Goal: Task Accomplishment & Management: Manage account settings

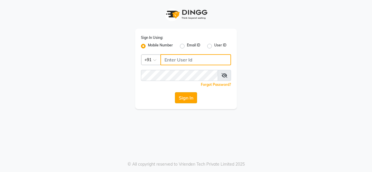
type input "9256811116"
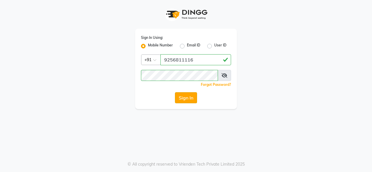
click at [192, 95] on button "Sign In" at bounding box center [186, 97] width 22 height 11
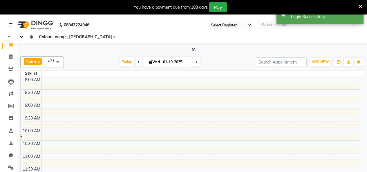
click at [362, 4] on icon at bounding box center [361, 6] width 4 height 5
select select "en"
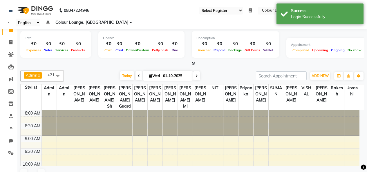
select select "75"
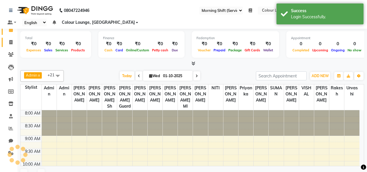
click at [6, 42] on span at bounding box center [11, 42] width 10 height 7
select select "service"
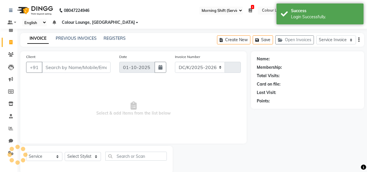
select select "8015"
type input "3792"
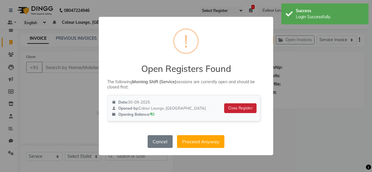
click at [244, 107] on button "Close Register" at bounding box center [240, 108] width 32 height 10
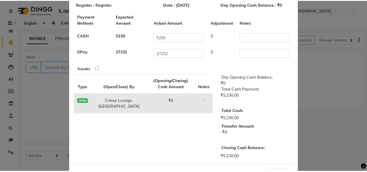
scroll to position [51, 0]
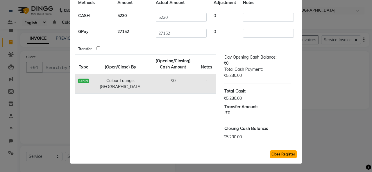
click at [277, 154] on button "Close Register" at bounding box center [283, 154] width 27 height 8
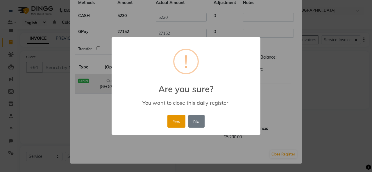
click at [181, 119] on button "Yes" at bounding box center [176, 121] width 18 height 13
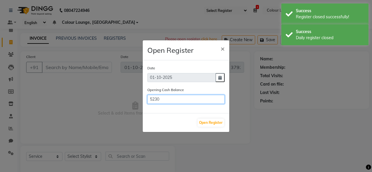
drag, startPoint x: 137, startPoint y: 99, endPoint x: 116, endPoint y: 96, distance: 20.5
click at [118, 97] on ngb-modal-window "Open Register × Date 01-10-2025 Opening Cash Balance 5230 Open Register" at bounding box center [186, 86] width 372 height 172
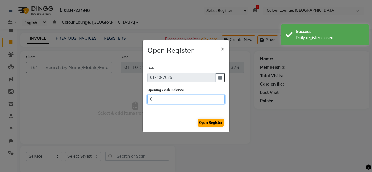
type input "0"
click at [214, 120] on button "Open Register" at bounding box center [210, 123] width 26 height 8
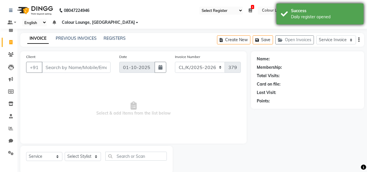
click at [321, 15] on div "Daily register opened" at bounding box center [325, 17] width 68 height 6
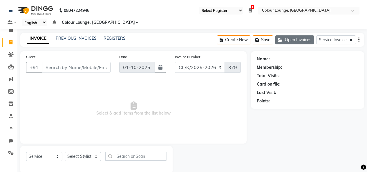
click at [298, 39] on button "Open Invoices" at bounding box center [295, 39] width 39 height 9
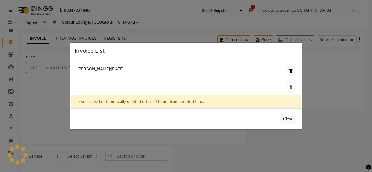
click at [291, 69] on icon at bounding box center [290, 70] width 3 height 3
drag, startPoint x: 293, startPoint y: 85, endPoint x: 289, endPoint y: 71, distance: 14.4
click at [292, 85] on button at bounding box center [291, 87] width 6 height 8
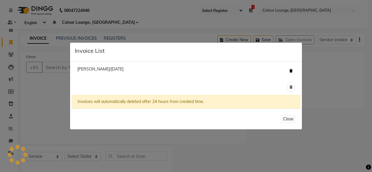
click at [289, 71] on icon at bounding box center [290, 70] width 3 height 3
click at [286, 83] on div at bounding box center [290, 86] width 10 height 9
drag, startPoint x: 289, startPoint y: 89, endPoint x: 287, endPoint y: 72, distance: 16.7
click at [289, 89] on icon at bounding box center [290, 86] width 3 height 3
click at [287, 72] on div at bounding box center [290, 70] width 10 height 9
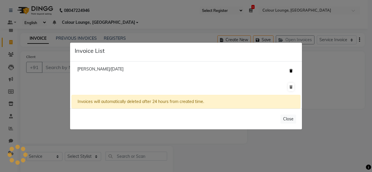
click at [292, 71] on icon at bounding box center [290, 70] width 3 height 3
click at [295, 116] on button "Close" at bounding box center [288, 119] width 16 height 9
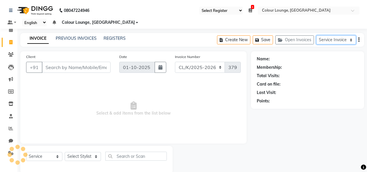
click at [321, 40] on select "Service Invoice Product Invoice" at bounding box center [336, 39] width 40 height 9
select select "product"
click at [316, 35] on select "Service Invoice Product Invoice" at bounding box center [336, 39] width 40 height 9
select select
select select "76"
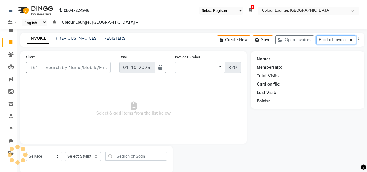
select select "product"
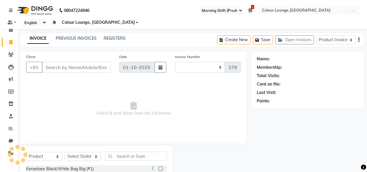
click at [250, 10] on icon at bounding box center [250, 10] width 3 height 4
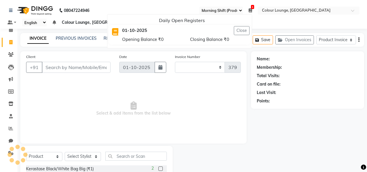
click at [204, 35] on div "Closing Balance ₹0" at bounding box center [220, 39] width 68 height 8
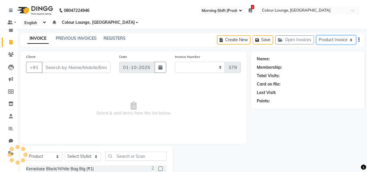
click at [326, 38] on select "Service Invoice Product Invoice" at bounding box center [336, 39] width 40 height 9
select select "service"
click at [316, 35] on select "Service Invoice Product Invoice" at bounding box center [336, 39] width 40 height 9
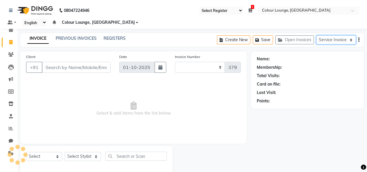
select select "75"
select select "service"
click at [250, 12] on icon at bounding box center [250, 10] width 3 height 4
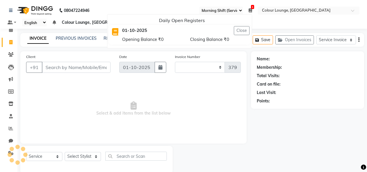
click at [251, 12] on icon at bounding box center [250, 10] width 3 height 4
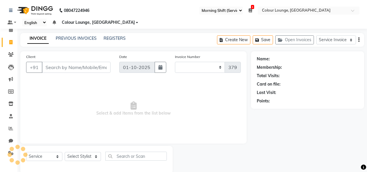
click at [251, 8] on icon at bounding box center [250, 10] width 3 height 4
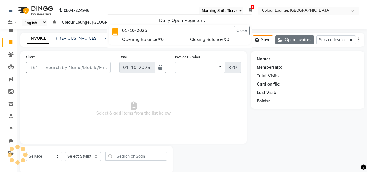
click at [307, 36] on button "Open Invoices" at bounding box center [295, 39] width 39 height 9
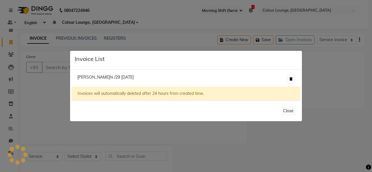
click at [292, 76] on button at bounding box center [291, 79] width 6 height 8
drag, startPoint x: 292, startPoint y: 76, endPoint x: 290, endPoint y: 79, distance: 3.1
click at [291, 78] on button at bounding box center [291, 79] width 6 height 8
click at [290, 79] on icon at bounding box center [290, 78] width 3 height 3
click at [291, 79] on icon at bounding box center [290, 78] width 3 height 3
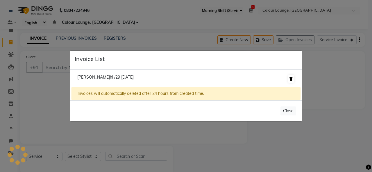
click at [291, 79] on icon at bounding box center [290, 78] width 3 height 3
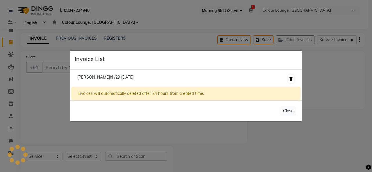
click at [291, 79] on icon at bounding box center [290, 78] width 3 height 3
drag, startPoint x: 286, startPoint y: 116, endPoint x: 287, endPoint y: 113, distance: 3.5
click at [287, 116] on div "Close" at bounding box center [186, 110] width 232 height 21
click at [289, 109] on button "Close" at bounding box center [288, 111] width 16 height 9
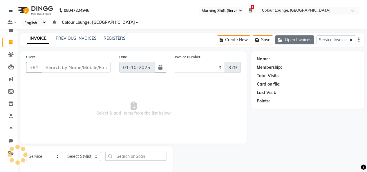
click at [293, 37] on button "Open Invoices" at bounding box center [295, 39] width 39 height 9
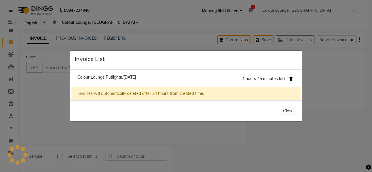
click at [290, 79] on icon at bounding box center [290, 78] width 3 height 3
click at [291, 114] on button "Close" at bounding box center [288, 111] width 16 height 9
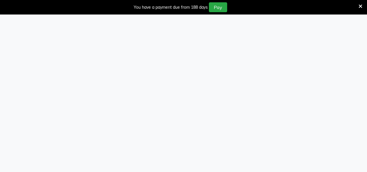
select select "75"
select select "8015"
select select "service"
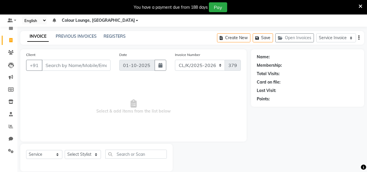
scroll to position [25, 0]
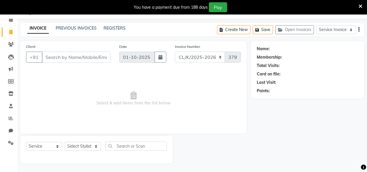
click at [84, 52] on input "Client" at bounding box center [76, 57] width 69 height 11
type input "mj`"
click at [10, 140] on span at bounding box center [11, 143] width 10 height 7
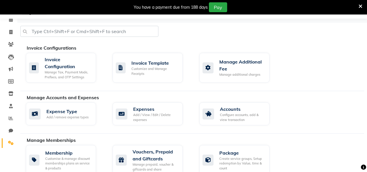
scroll to position [141, 0]
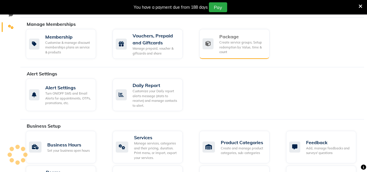
click at [239, 57] on div "Package Create service groups, Setup redemption by Value, time & count" at bounding box center [234, 44] width 70 height 30
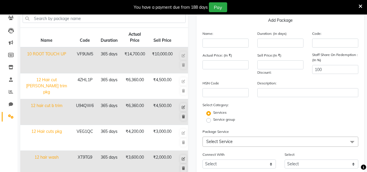
scroll to position [25, 0]
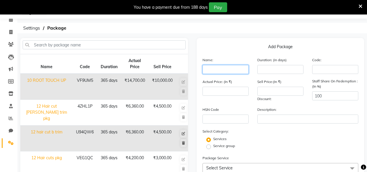
click at [244, 70] on input "text" at bounding box center [226, 69] width 46 height 9
click at [240, 67] on input "text" at bounding box center [226, 69] width 46 height 9
type input "karwa chauth pkg"
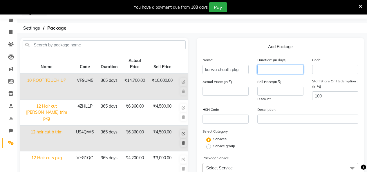
click at [283, 66] on input "number" at bounding box center [281, 69] width 46 height 9
type input "365"
drag, startPoint x: 283, startPoint y: 66, endPoint x: 258, endPoint y: 72, distance: 25.6
click at [258, 72] on input "365" at bounding box center [281, 69] width 46 height 9
type input "30"
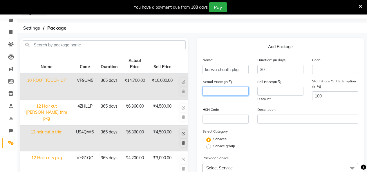
click at [244, 89] on input "number" at bounding box center [226, 91] width 46 height 9
type input "8000"
click at [273, 96] on div "Sell Price:(In ₹) Discount:" at bounding box center [280, 90] width 55 height 23
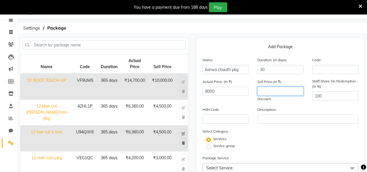
click at [273, 89] on input "number" at bounding box center [281, 91] width 46 height 9
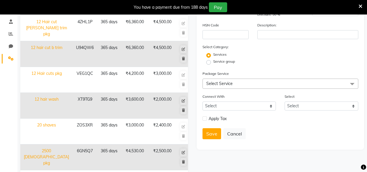
scroll to position [83, 0]
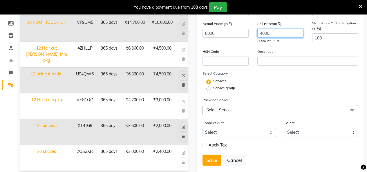
type input "4000"
click at [286, 105] on div "Package Service Select Service Select All Facial - D Tan Facial Facial - French…" at bounding box center [281, 106] width 156 height 18
click at [286, 106] on div "Package Service Select Service Select All Facial - D Tan Facial Facial - French…" at bounding box center [281, 106] width 156 height 18
click at [286, 106] on span "Select Service" at bounding box center [281, 110] width 156 height 10
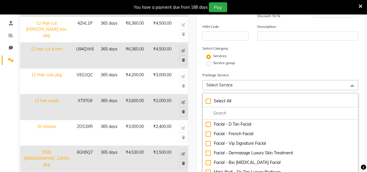
scroll to position [141, 0]
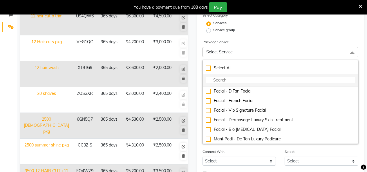
click at [270, 82] on input "multiselect-search" at bounding box center [281, 80] width 150 height 6
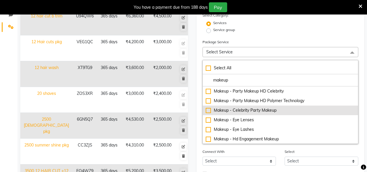
type input "makeup"
click at [207, 109] on div "Makeup - Celebrity Party Makeup" at bounding box center [281, 110] width 150 height 6
checkbox input "true"
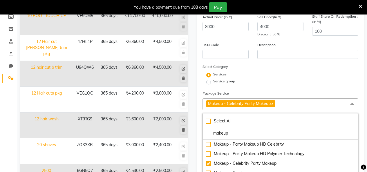
scroll to position [149, 0]
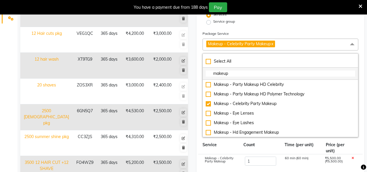
drag, startPoint x: 258, startPoint y: 73, endPoint x: 209, endPoint y: 73, distance: 49.1
click at [209, 73] on input "makeup" at bounding box center [281, 74] width 150 height 6
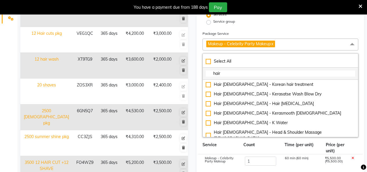
type input "hair s"
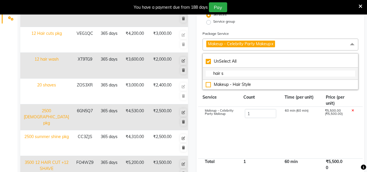
checkbox input "true"
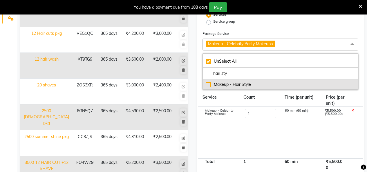
type input "hair sty"
click at [208, 85] on div "Makeup - Hair Style" at bounding box center [281, 85] width 150 height 6
checkbox input "false"
checkbox input "true"
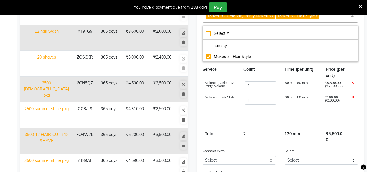
scroll to position [131, 0]
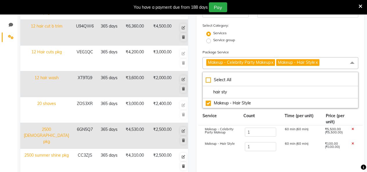
click at [263, 35] on div "Services" at bounding box center [280, 33] width 165 height 7
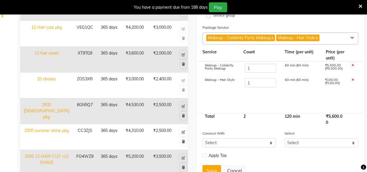
scroll to position [154, 0]
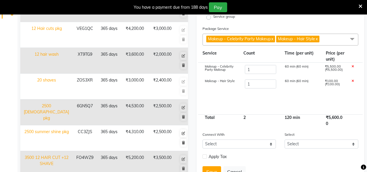
click at [343, 85] on div "₹100.00 (₹100.00)" at bounding box center [334, 85] width 27 height 10
click at [337, 85] on div "₹100.00 (₹100.00)" at bounding box center [334, 85] width 27 height 10
click at [337, 53] on div "Price (per unit)" at bounding box center [336, 56] width 28 height 12
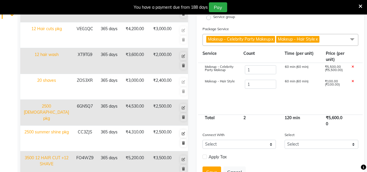
scroll to position [125, 0]
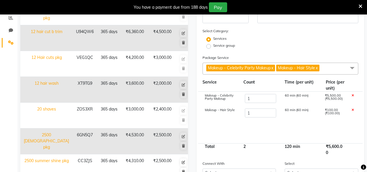
click at [338, 67] on span "Makeup - Celebrity Party Makeup x Makeup - Hair Style x" at bounding box center [281, 69] width 156 height 12
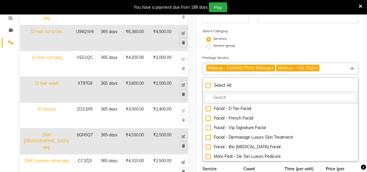
click at [296, 97] on input "multiselect-search" at bounding box center [281, 98] width 150 height 6
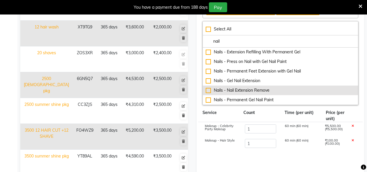
scroll to position [183, 0]
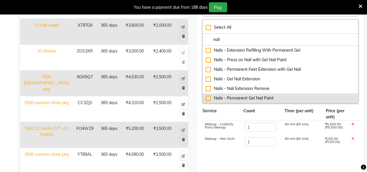
type input "nail"
click at [208, 100] on div "Nails - Permanent Gel Nail Paint" at bounding box center [281, 98] width 150 height 6
checkbox input "true"
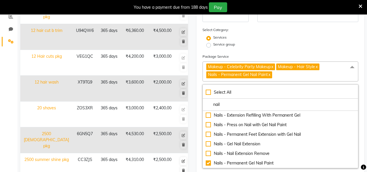
scroll to position [125, 0]
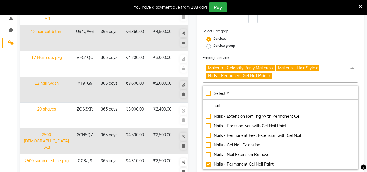
click at [289, 78] on span "Makeup - Celebrity Party Makeup x Makeup - Hair Style x Nails - Permanent Gel N…" at bounding box center [281, 73] width 156 height 20
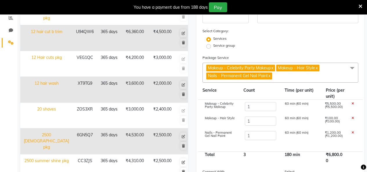
click at [289, 78] on span "Makeup - Celebrity Party Makeup x Makeup - Hair Style x Nails - Permanent Gel N…" at bounding box center [281, 73] width 156 height 20
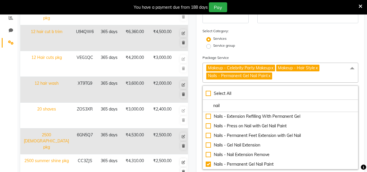
drag, startPoint x: 270, startPoint y: 107, endPoint x: 192, endPoint y: 97, distance: 78.3
click at [194, 97] on div "Add Package Name: karwa chauth pkg Duration: (in days) 30 Code: Actual Price: (…" at bounding box center [281, 125] width 177 height 374
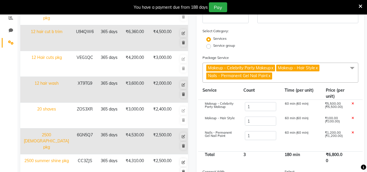
click at [339, 78] on span "Makeup - Celebrity Party Makeup x Makeup - Hair Style x Nails - Permanent Gel N…" at bounding box center [281, 73] width 156 height 20
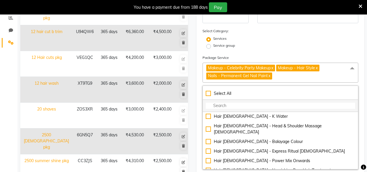
click at [250, 103] on input "multiselect-search" at bounding box center [281, 106] width 150 height 6
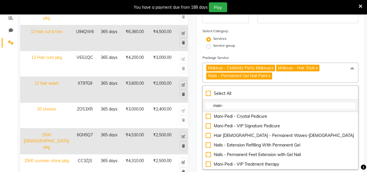
scroll to position [0, 0]
type input "m"
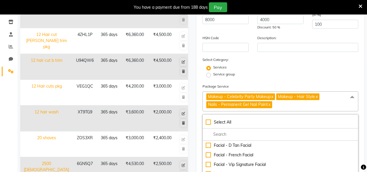
scroll to position [38, 0]
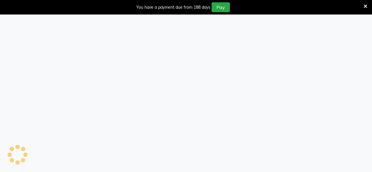
select select "75"
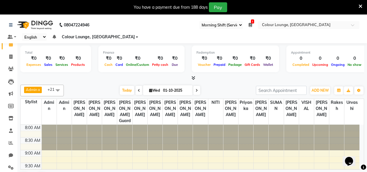
click at [6, 51] on li "Invoice" at bounding box center [8, 57] width 17 height 12
click at [9, 59] on span at bounding box center [11, 57] width 10 height 7
select select "service"
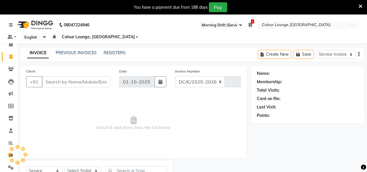
select select "8015"
type input "3792"
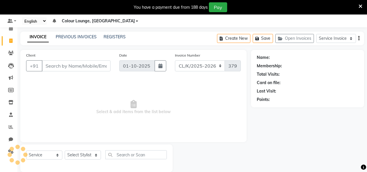
scroll to position [25, 0]
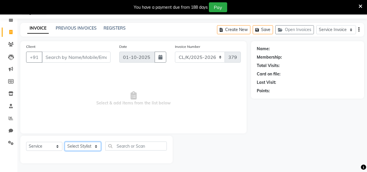
click at [87, 149] on select "Select Stylist" at bounding box center [83, 146] width 36 height 9
select select "70130"
click at [65, 142] on select "Select Stylist Admin Admin [PERSON_NAME] [PERSON_NAME] [PERSON_NAME] Colour Lou…" at bounding box center [83, 146] width 36 height 9
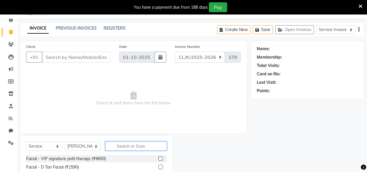
click at [145, 146] on input "text" at bounding box center [136, 146] width 62 height 9
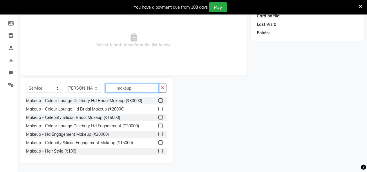
scroll to position [136, 0]
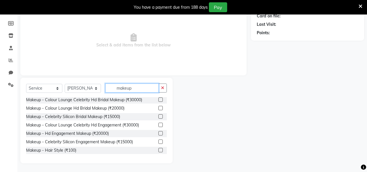
type input "makeup"
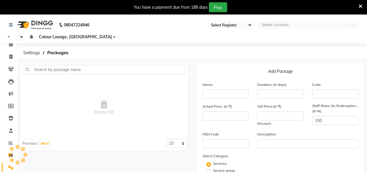
select select "75"
select select "en"
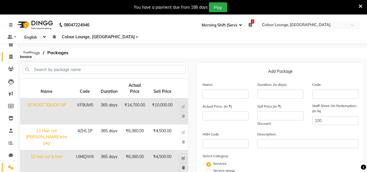
click at [12, 58] on icon at bounding box center [10, 57] width 3 height 4
select select "service"
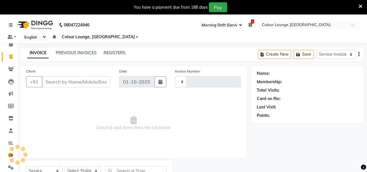
scroll to position [25, 0]
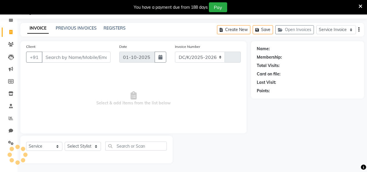
select select "8015"
type input "3792"
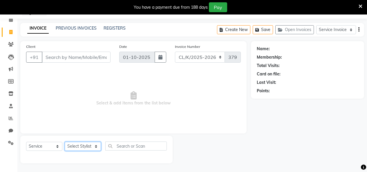
click at [89, 147] on select "Select Stylist" at bounding box center [83, 146] width 36 height 9
click at [45, 144] on select "Select Service Membership Package Voucher Prepaid Gift Card" at bounding box center [44, 146] width 36 height 9
click at [26, 142] on select "Select Service Membership Package Voucher Prepaid Gift Card" at bounding box center [44, 146] width 36 height 9
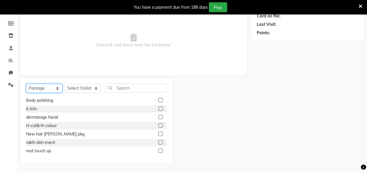
scroll to position [110, 0]
click at [34, 87] on select "Select Service Membership Package Voucher Prepaid Gift Card" at bounding box center [44, 88] width 36 height 9
click at [26, 93] on select "Select Service Membership Package Voucher Prepaid Gift Card" at bounding box center [44, 88] width 36 height 9
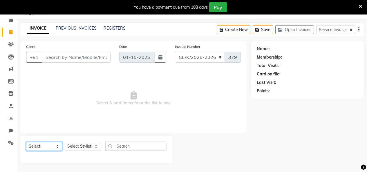
scroll to position [0, 0]
click at [39, 150] on select "Select Service Membership Package Voucher Prepaid Gift Card" at bounding box center [44, 146] width 36 height 9
select select "package"
click at [26, 142] on select "Select Service Membership Package Voucher Prepaid Gift Card" at bounding box center [44, 146] width 36 height 9
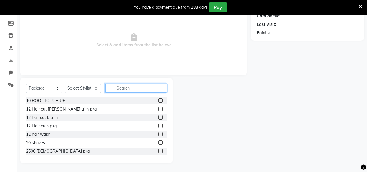
click at [134, 87] on input "text" at bounding box center [136, 88] width 62 height 9
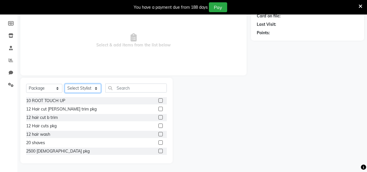
click at [93, 89] on select "Select Stylist Admin Admin [PERSON_NAME] [PERSON_NAME] [PERSON_NAME] Colour Lou…" at bounding box center [83, 88] width 36 height 9
select select "70112"
click at [65, 84] on select "Select Stylist Admin Admin [PERSON_NAME] [PERSON_NAME] [PERSON_NAME] Colour Lou…" at bounding box center [83, 88] width 36 height 9
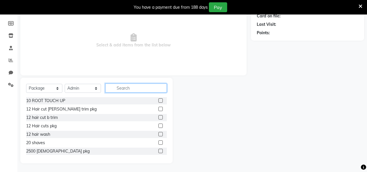
click at [124, 91] on input "text" at bounding box center [136, 88] width 62 height 9
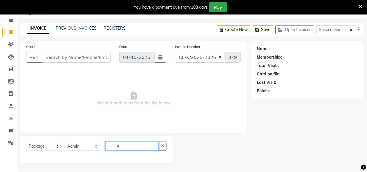
scroll to position [25, 0]
type input "4"
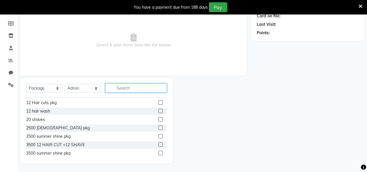
scroll to position [0, 0]
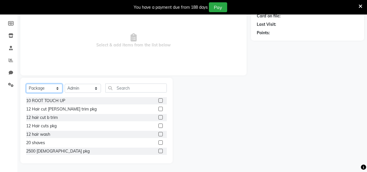
click at [51, 90] on select "Select Service Membership Package Voucher Prepaid Gift Card" at bounding box center [44, 88] width 36 height 9
select select "select"
click at [26, 93] on select "Select Service Membership Package Voucher Prepaid Gift Card" at bounding box center [44, 88] width 36 height 9
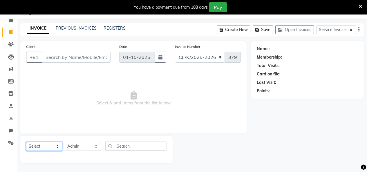
scroll to position [25, 0]
click at [89, 143] on select "Select Stylist Admin Admin [PERSON_NAME] [PERSON_NAME] [PERSON_NAME] Colour Lou…" at bounding box center [83, 146] width 36 height 9
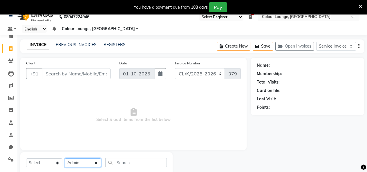
scroll to position [0, 0]
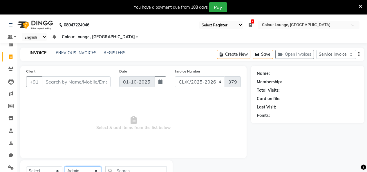
click at [81, 168] on select "Select Stylist Admin Admin [PERSON_NAME] [PERSON_NAME] [PERSON_NAME] Colour Lou…" at bounding box center [83, 171] width 36 height 9
select select
click at [65, 167] on select "Select Stylist Admin Admin [PERSON_NAME] [PERSON_NAME] [PERSON_NAME] Colour Lou…" at bounding box center [83, 171] width 36 height 9
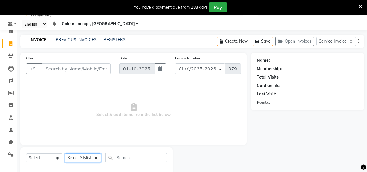
scroll to position [25, 0]
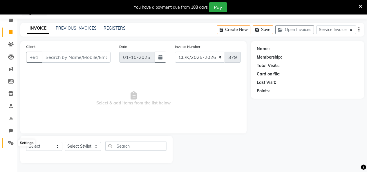
click at [11, 145] on icon at bounding box center [11, 143] width 6 height 4
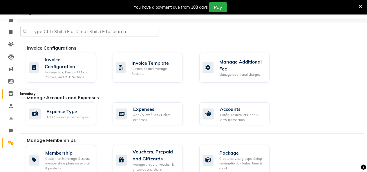
click at [10, 96] on span at bounding box center [11, 94] width 10 height 7
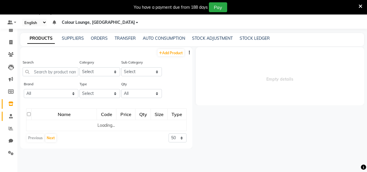
select select
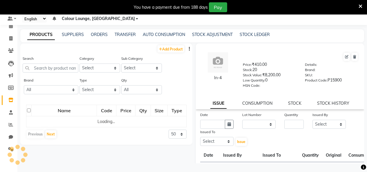
scroll to position [18, 0]
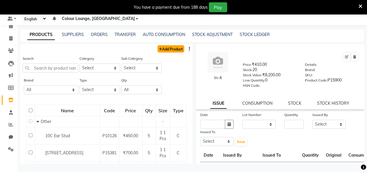
click at [170, 52] on link "Add Product" at bounding box center [171, 48] width 27 height 7
select select "true"
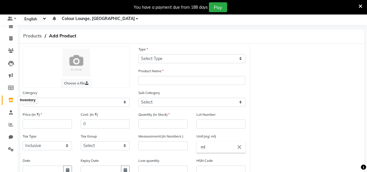
click at [12, 101] on icon at bounding box center [10, 100] width 5 height 4
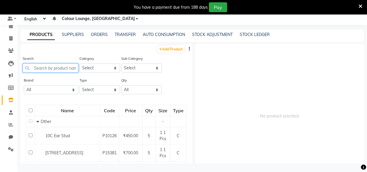
click at [58, 69] on input "text" at bounding box center [51, 68] width 56 height 9
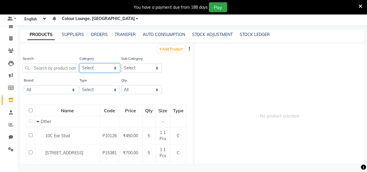
click at [92, 68] on select "Select Hair Skin Makeup Personal Care Appliances Beard Waxing Disposable Thread…" at bounding box center [100, 68] width 41 height 9
click at [106, 57] on div "Category Select Hair Skin Makeup Personal Care Appliances Beard Waxing Disposab…" at bounding box center [100, 63] width 41 height 17
click at [95, 90] on select "Select Both Retail Consumable" at bounding box center [100, 89] width 41 height 9
select select "R"
click at [80, 85] on select "Select Both Retail Consumable" at bounding box center [100, 89] width 41 height 9
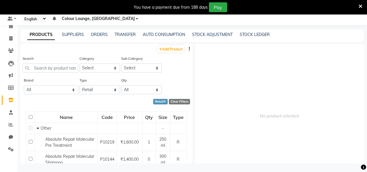
click at [187, 48] on button "button" at bounding box center [190, 49] width 6 height 6
click at [169, 45] on div "IMPORT" at bounding box center [166, 45] width 19 height 7
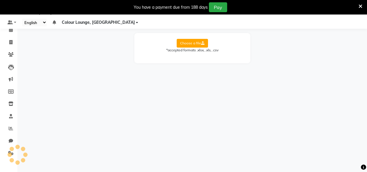
scroll to position [15, 0]
click at [12, 105] on icon at bounding box center [10, 104] width 5 height 4
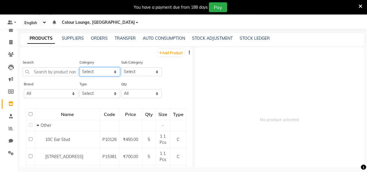
click at [96, 75] on select "Select Hair Skin Makeup Personal Care Appliances Beard Waxing Disposable Thread…" at bounding box center [100, 71] width 41 height 9
drag, startPoint x: 93, startPoint y: 93, endPoint x: 93, endPoint y: 97, distance: 3.8
click at [93, 93] on select "Select Both Retail Consumable" at bounding box center [100, 93] width 41 height 9
select select "R"
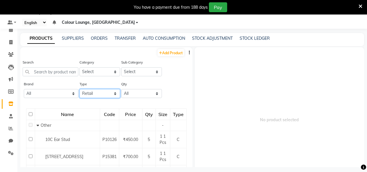
click at [80, 89] on select "Select Both Retail Consumable" at bounding box center [100, 93] width 41 height 9
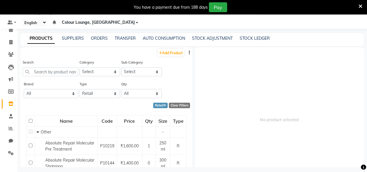
click at [189, 52] on icon "button" at bounding box center [189, 53] width 1 height 4
click at [171, 56] on div "EXPORT" at bounding box center [166, 56] width 19 height 7
